Goal: Information Seeking & Learning: Learn about a topic

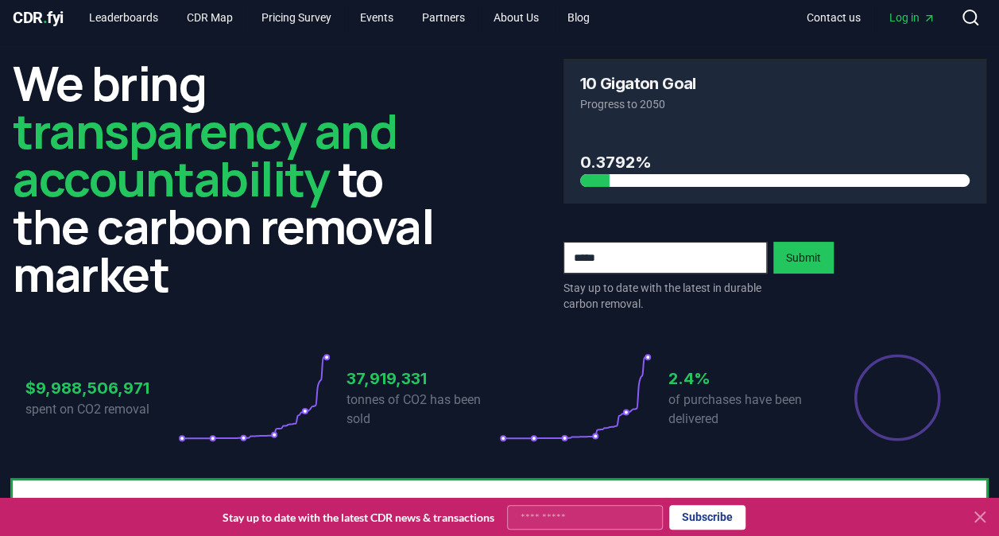
scroll to position [8, 0]
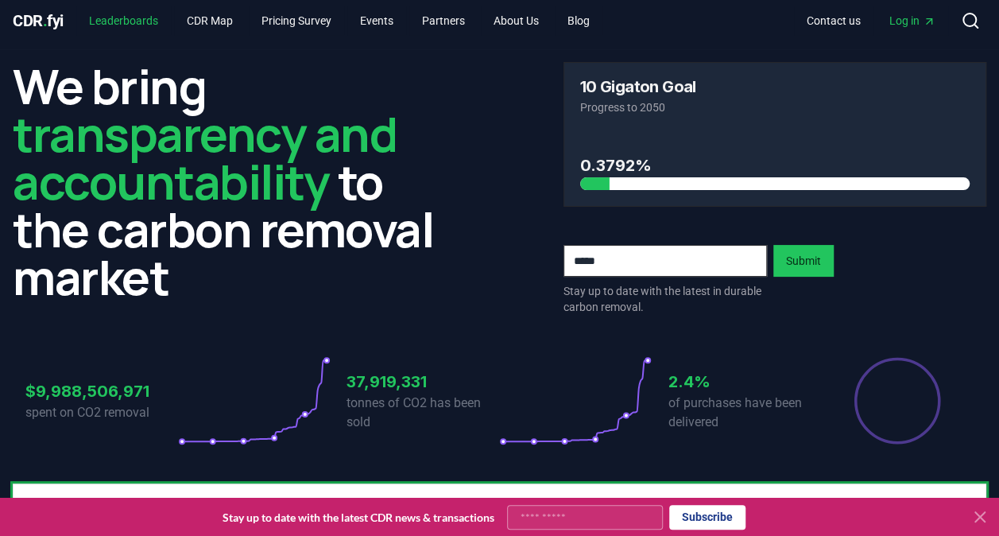
click at [118, 21] on link "Leaderboards" at bounding box center [123, 20] width 95 height 29
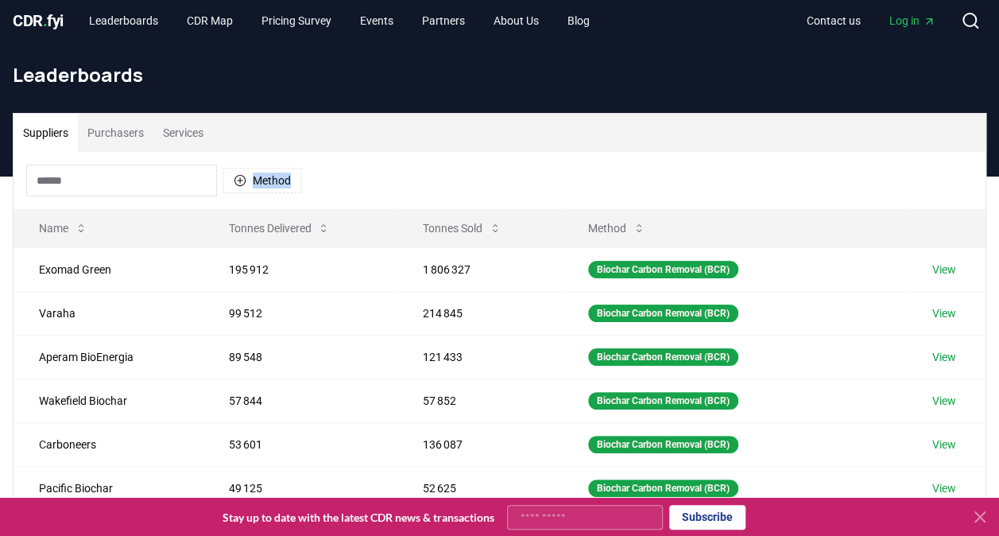
drag, startPoint x: 991, startPoint y: 159, endPoint x: 1011, endPoint y: 261, distance: 103.6
click at [998, 261] on html "CDR . fyi Leaderboards CDR Map Pricing Survey Events Partners About Us Blog Con…" at bounding box center [499, 518] width 999 height 1053
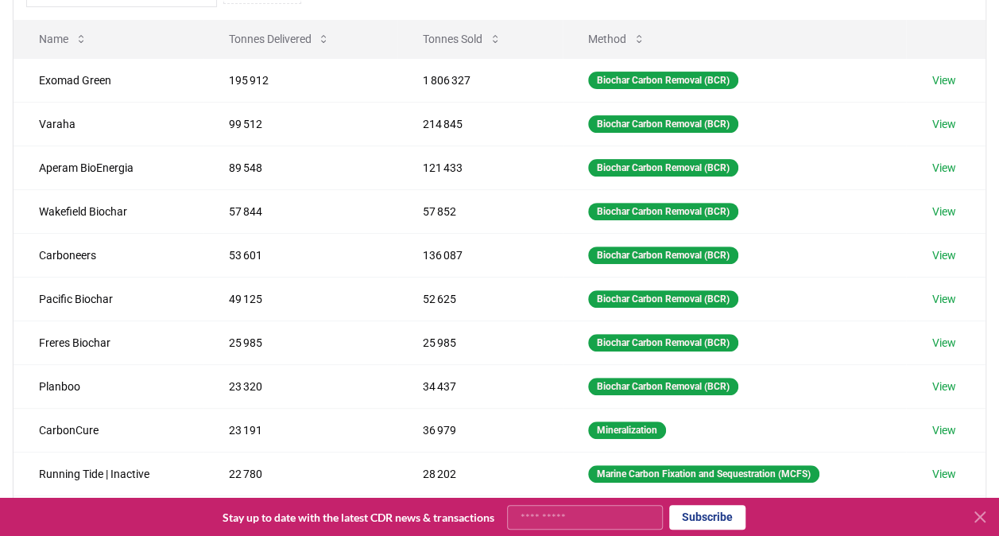
scroll to position [141, 0]
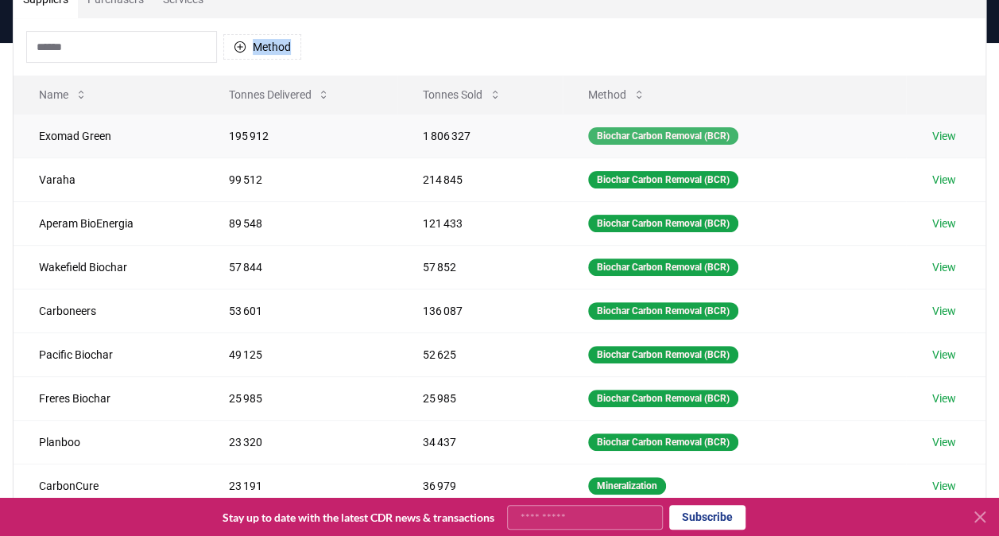
click at [690, 134] on div "Biochar Carbon Removal (BCR)" at bounding box center [663, 135] width 150 height 17
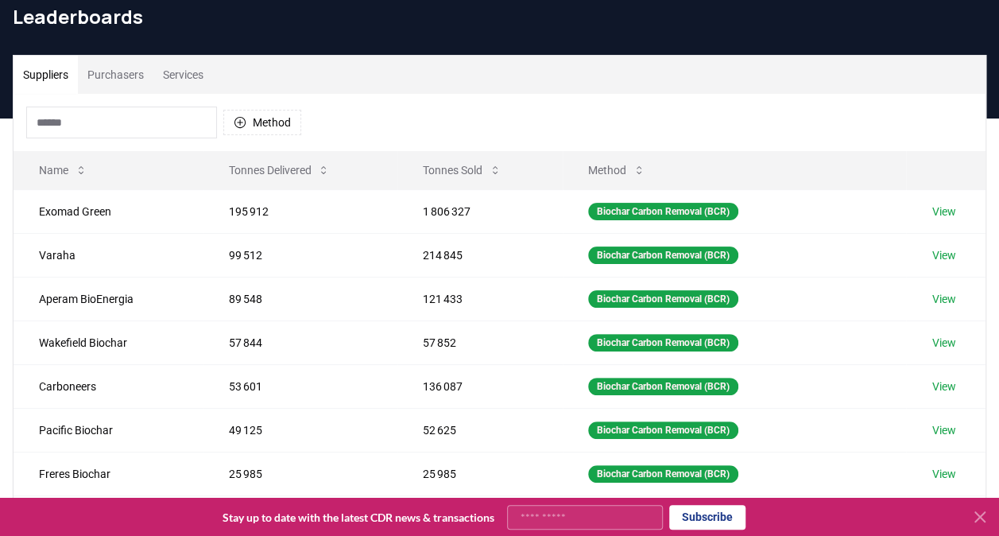
scroll to position [63, 0]
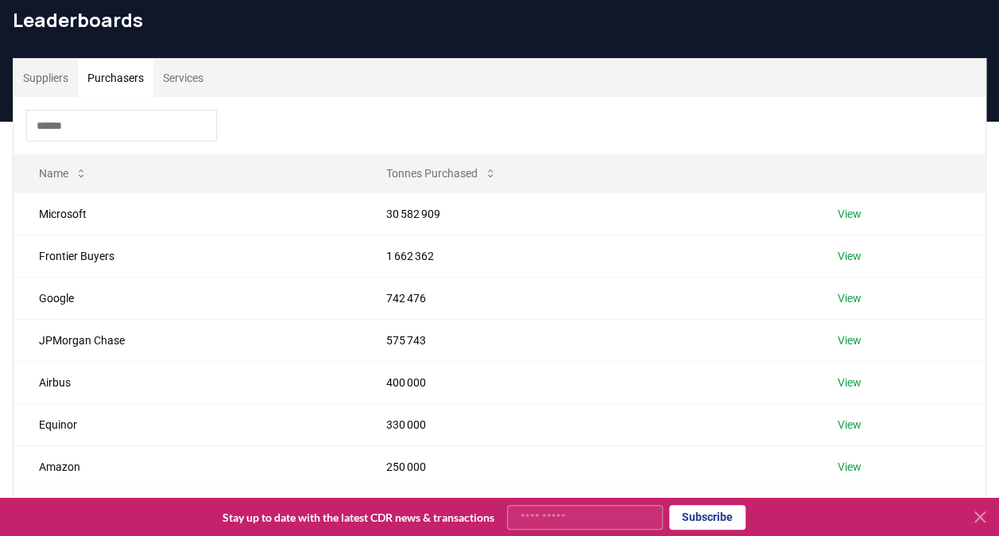
click at [122, 70] on button "Purchasers" at bounding box center [115, 78] width 75 height 38
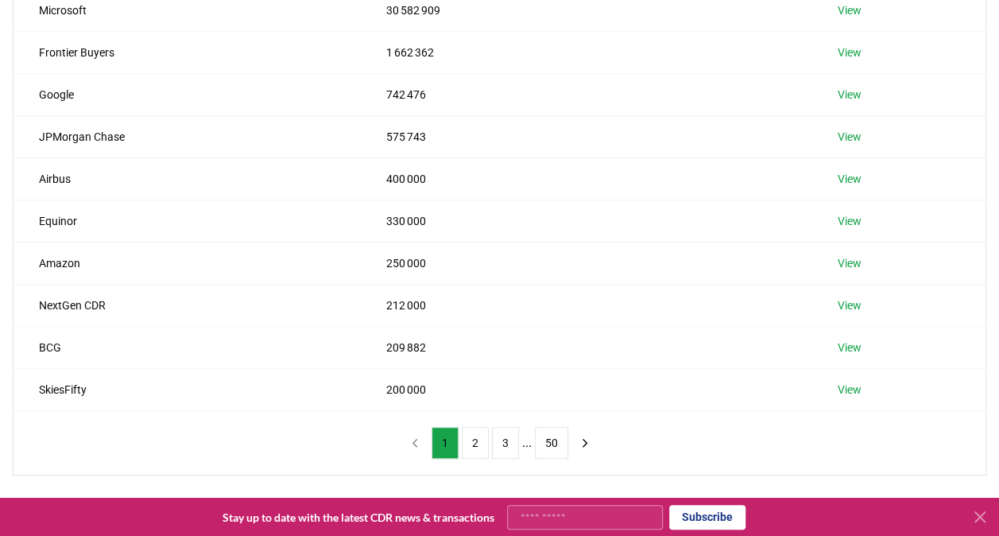
scroll to position [267, 0]
click at [474, 443] on button "2" at bounding box center [475, 442] width 27 height 32
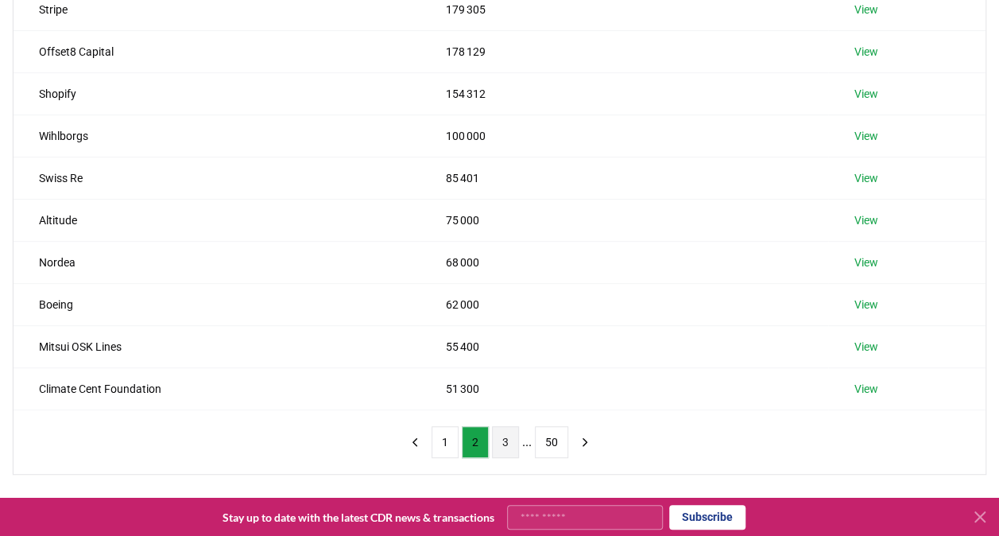
click at [509, 439] on button "3" at bounding box center [505, 442] width 27 height 32
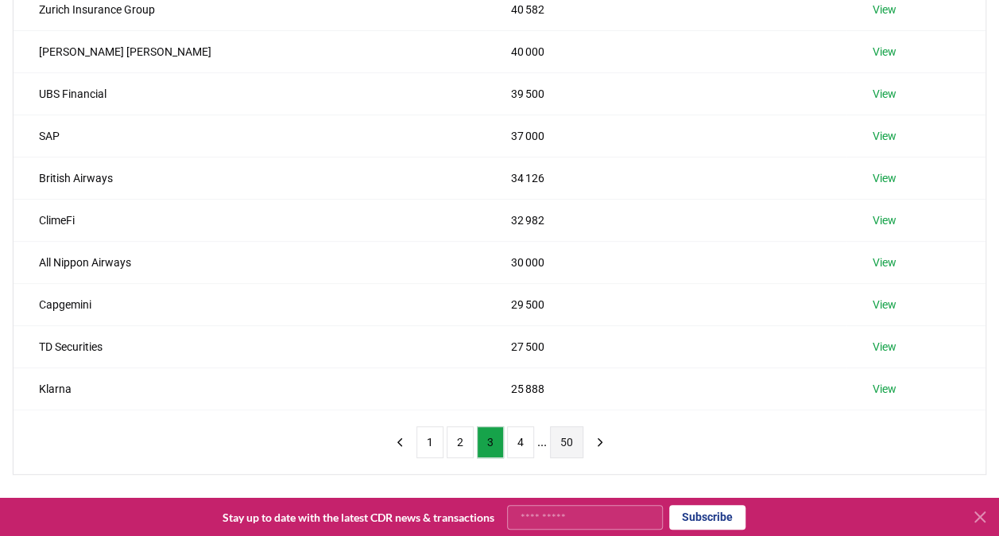
click at [562, 441] on button "50" at bounding box center [566, 442] width 33 height 32
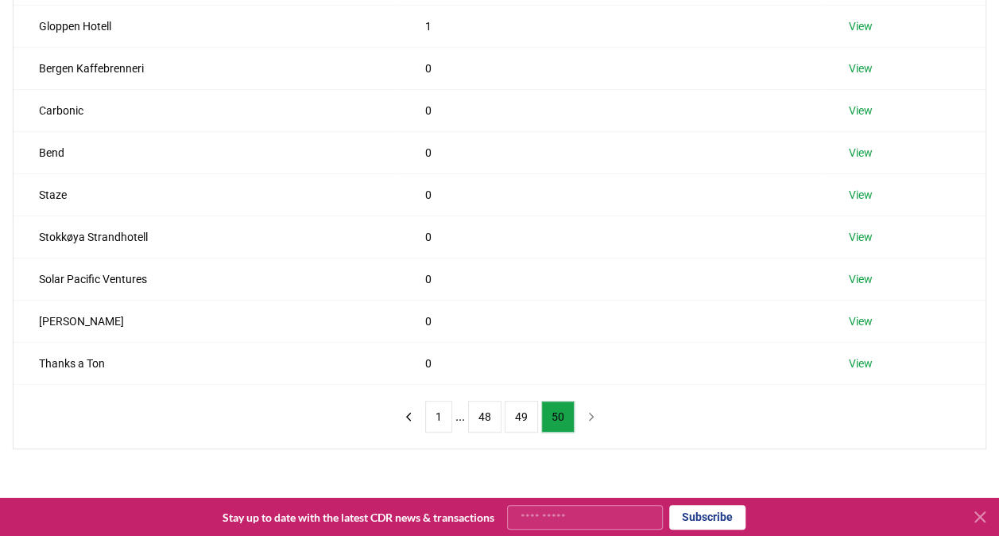
scroll to position [300, 0]
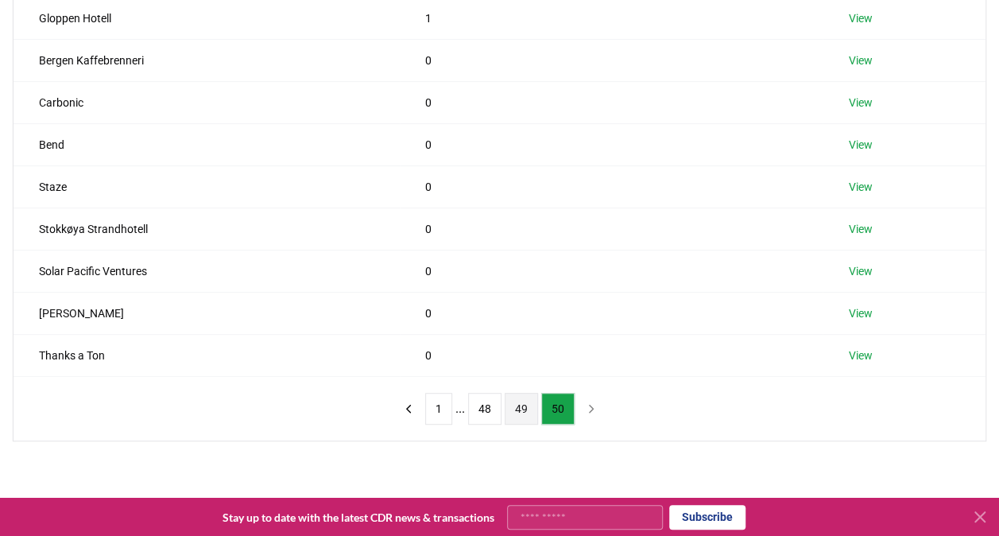
click at [515, 410] on button "49" at bounding box center [521, 409] width 33 height 32
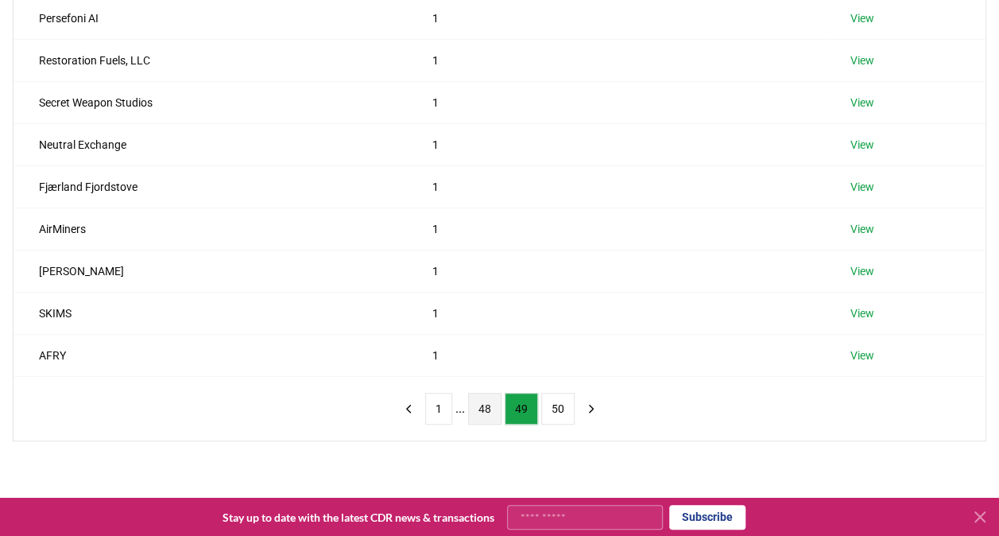
click at [488, 410] on button "48" at bounding box center [484, 409] width 33 height 32
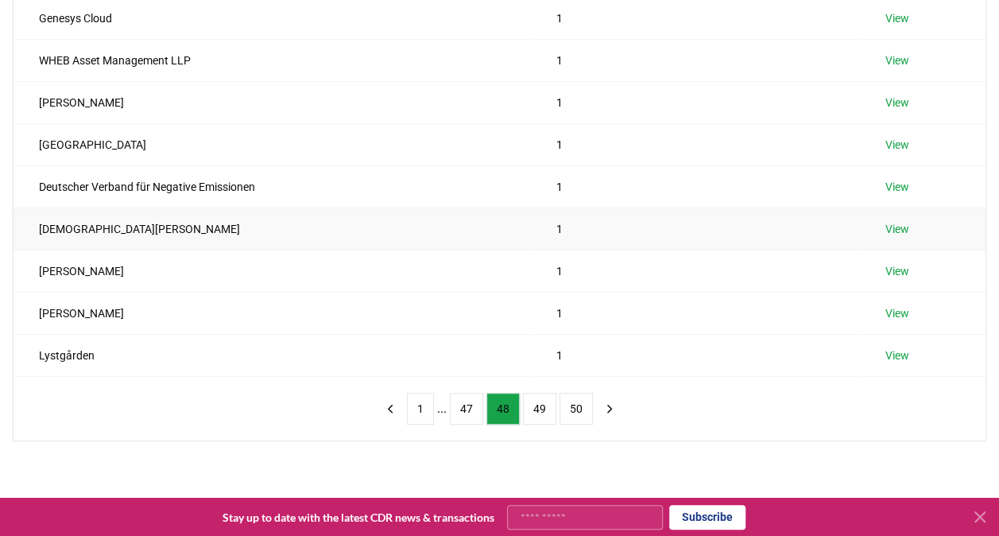
click at [905, 226] on link "View" at bounding box center [896, 229] width 24 height 16
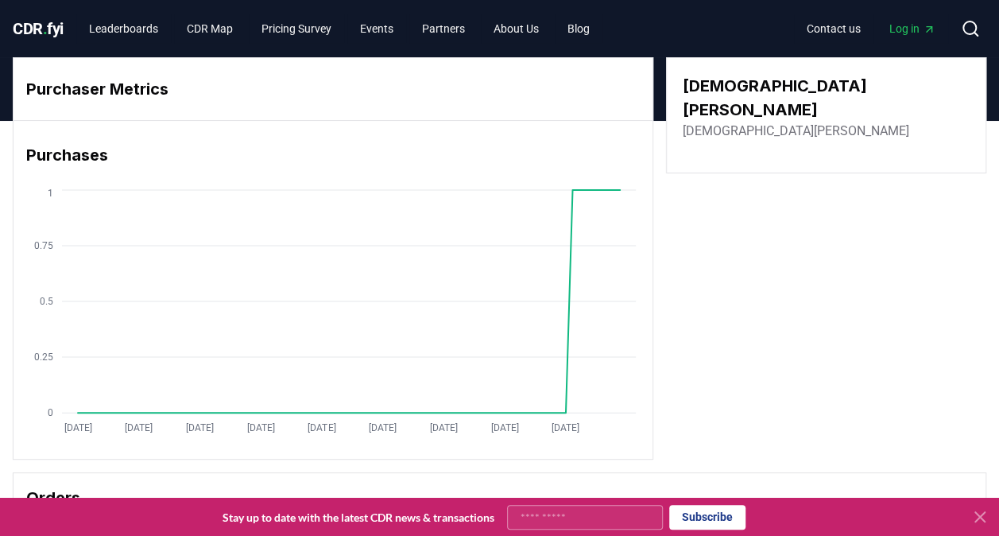
click at [51, 32] on span "CDR . fyi" at bounding box center [38, 28] width 51 height 19
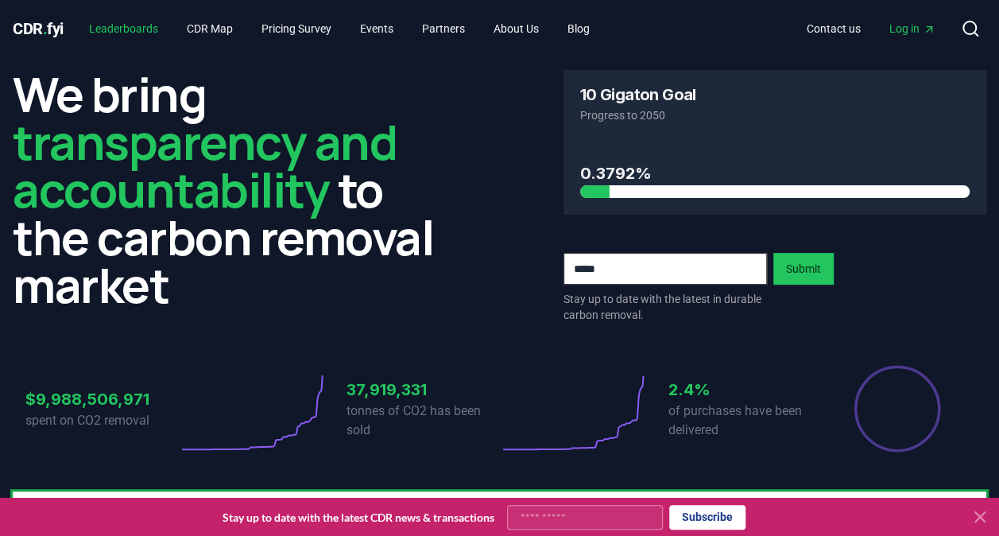
click at [131, 42] on link "Leaderboards" at bounding box center [123, 28] width 95 height 29
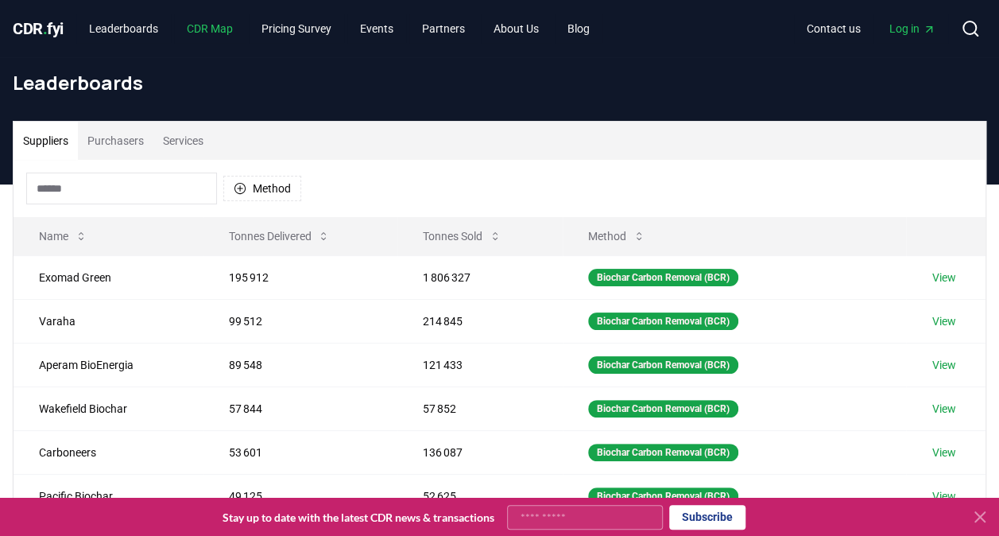
click at [219, 32] on link "CDR Map" at bounding box center [210, 28] width 72 height 29
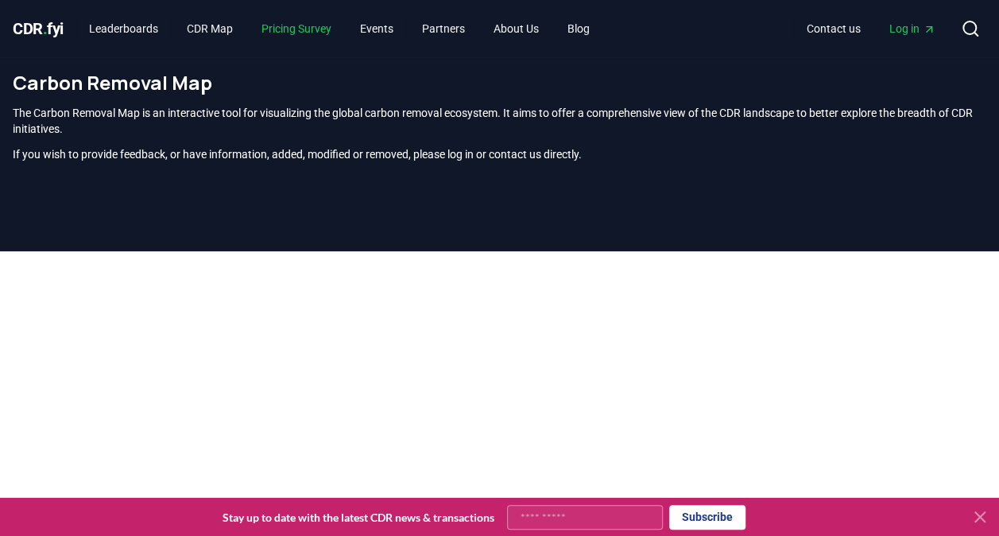
click at [300, 32] on link "Pricing Survey" at bounding box center [296, 28] width 95 height 29
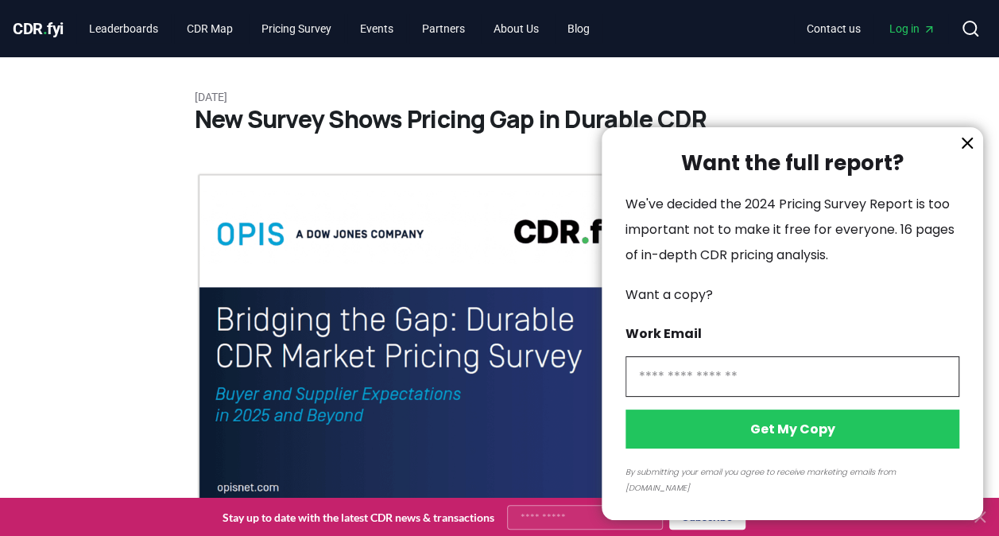
click at [964, 148] on icon "information" at bounding box center [967, 143] width 10 height 10
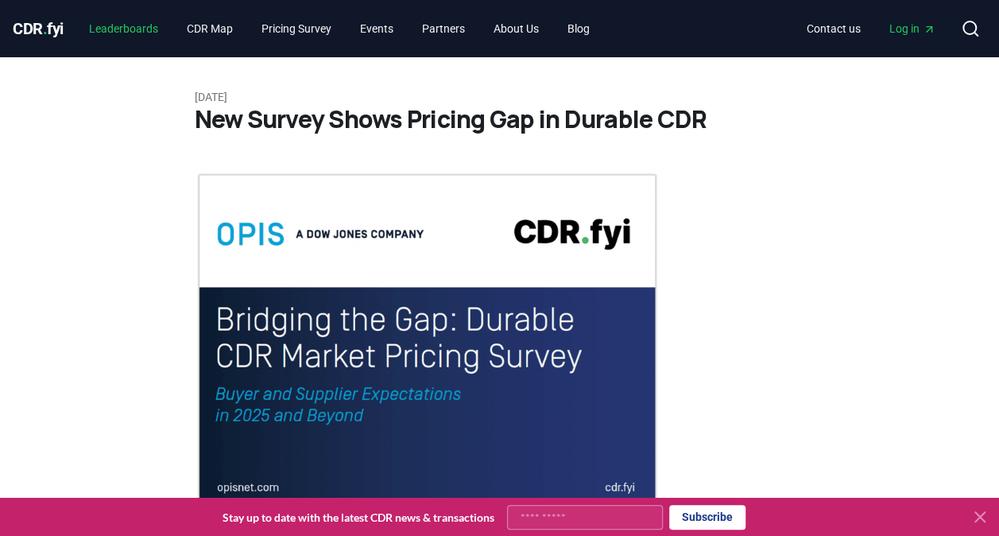
click at [127, 27] on link "Leaderboards" at bounding box center [123, 28] width 95 height 29
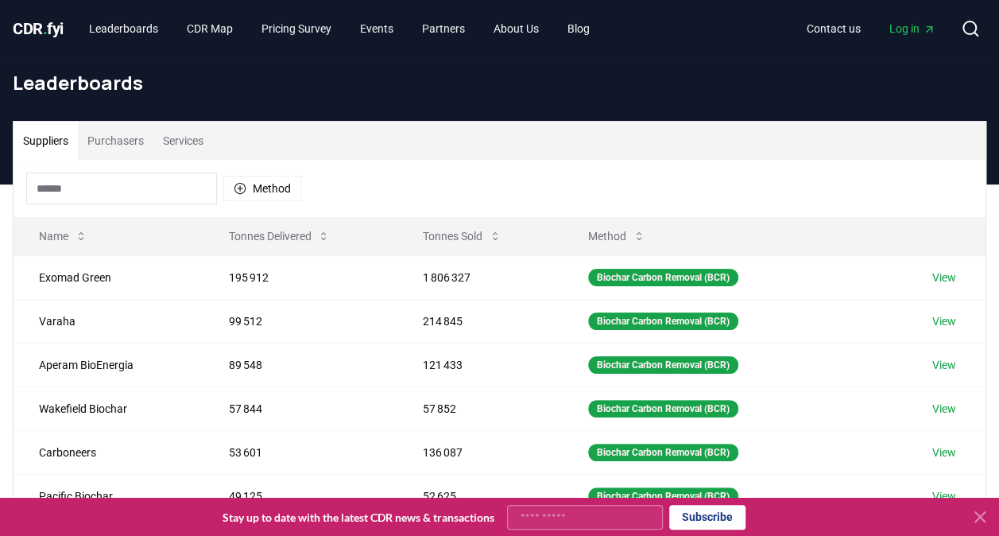
click at [55, 27] on span "CDR . fyi" at bounding box center [38, 28] width 51 height 19
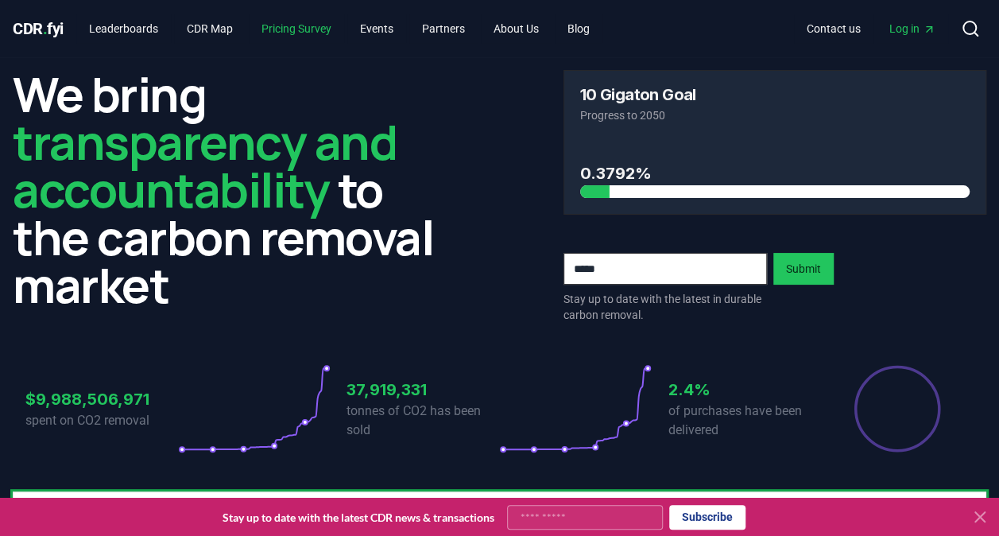
click at [308, 33] on link "Pricing Survey" at bounding box center [296, 28] width 95 height 29
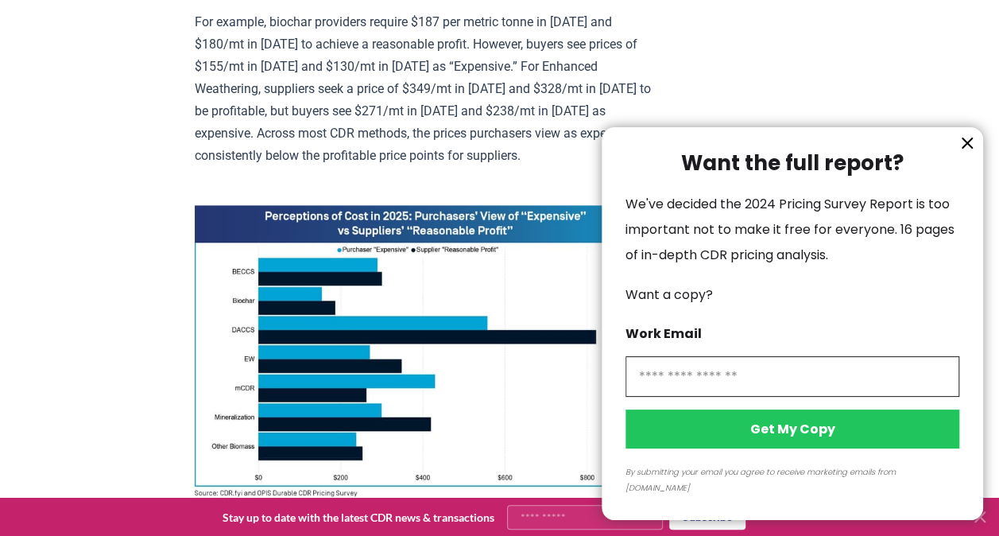
scroll to position [992, 0]
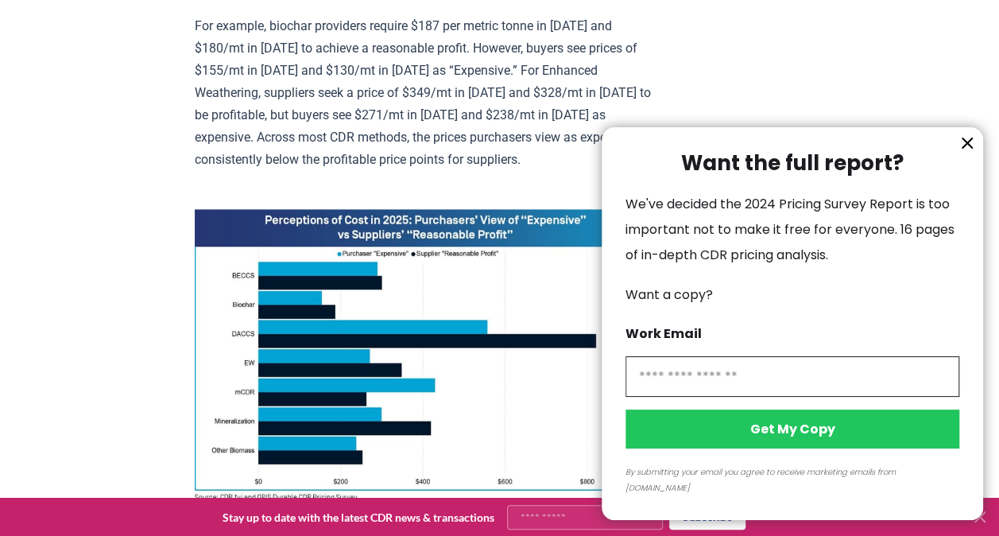
click at [962, 153] on icon "information" at bounding box center [967, 143] width 19 height 19
